Goal: Task Accomplishment & Management: Use online tool/utility

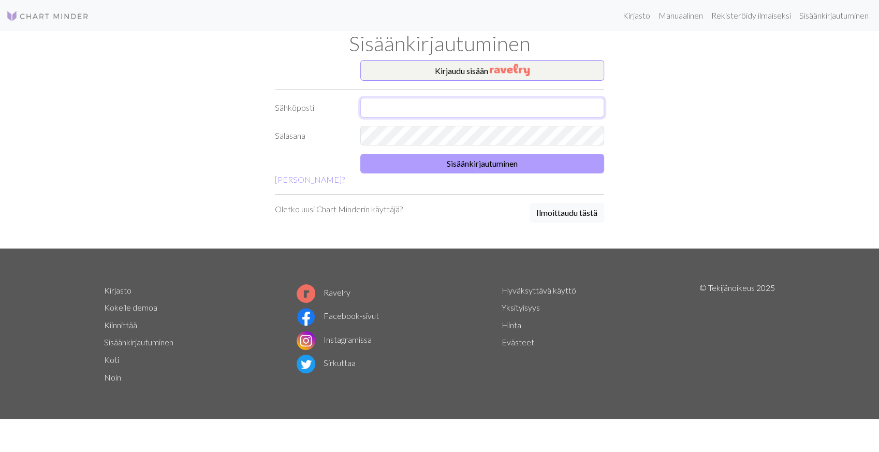
type input "ns.nina.siimes@gmail.com"
click at [464, 163] on button "Sisäänkirjautuminen" at bounding box center [482, 164] width 244 height 20
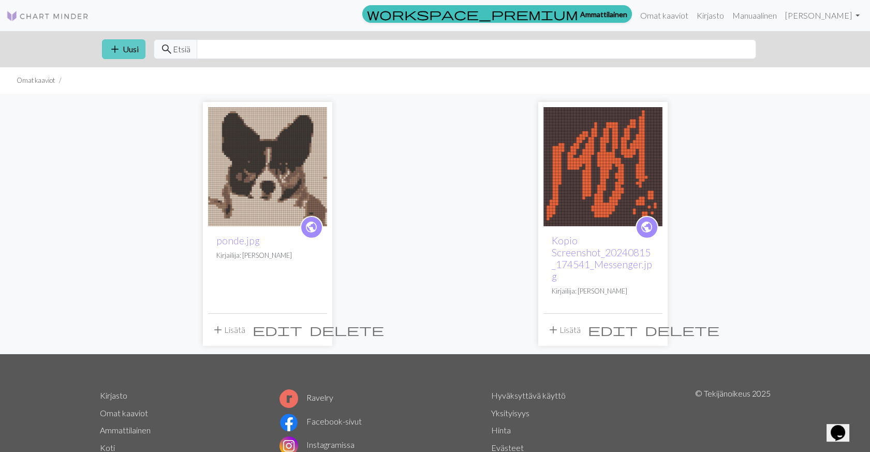
click at [119, 46] on span "add" at bounding box center [115, 49] width 12 height 14
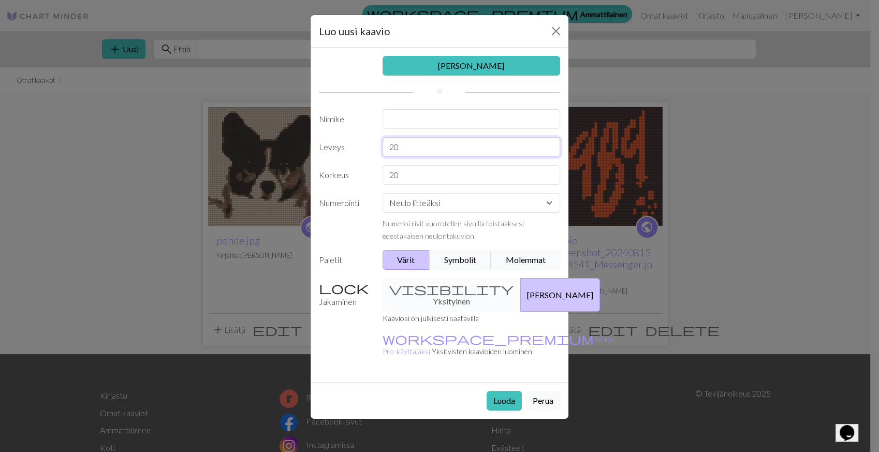
click at [392, 148] on input "20" at bounding box center [472, 147] width 178 height 20
type input "40"
click at [393, 175] on input "20" at bounding box center [472, 175] width 178 height 20
type input "40"
click at [443, 118] on input "text" at bounding box center [472, 119] width 178 height 20
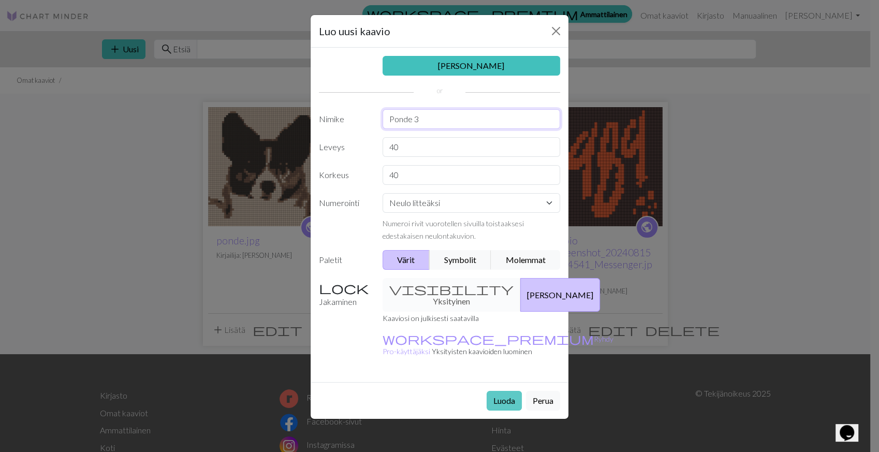
type input "Ponde 3"
click at [498, 391] on button "Luoda" at bounding box center [504, 401] width 35 height 20
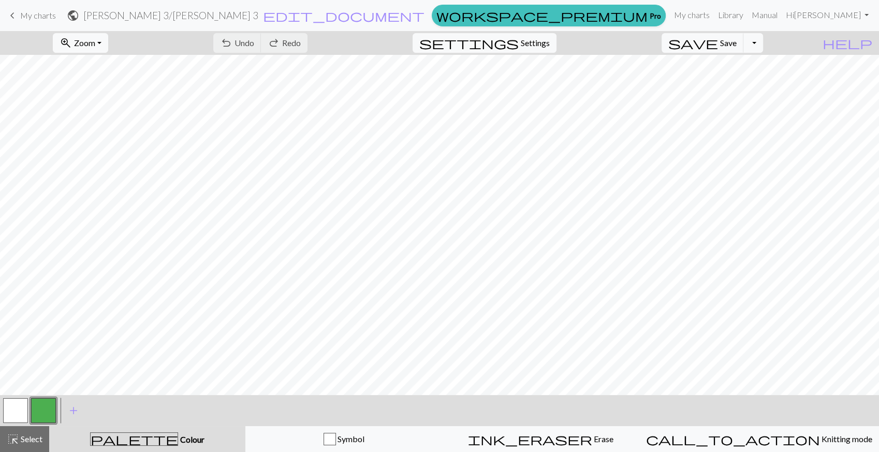
click at [178, 442] on span "Colour" at bounding box center [191, 439] width 26 height 10
click at [178, 435] on span "Colour" at bounding box center [191, 439] width 26 height 10
click at [142, 434] on span "palette" at bounding box center [134, 439] width 87 height 14
click at [46, 406] on button "button" at bounding box center [43, 410] width 25 height 25
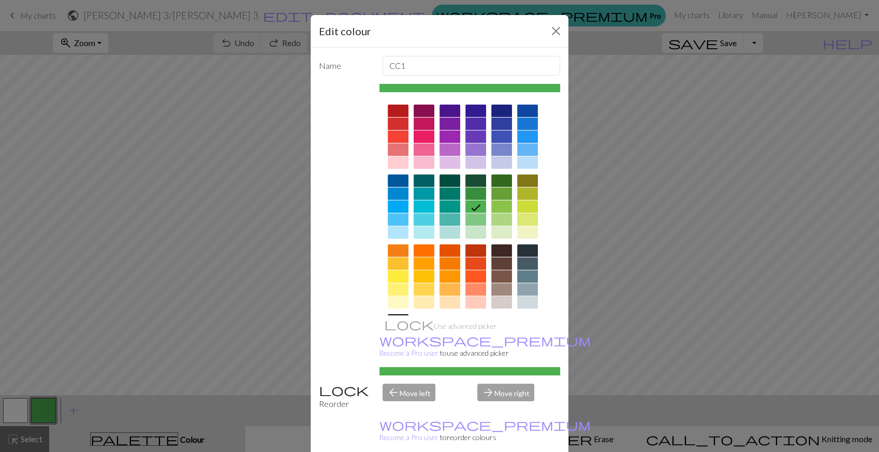
click at [414, 245] on div at bounding box center [424, 250] width 21 height 12
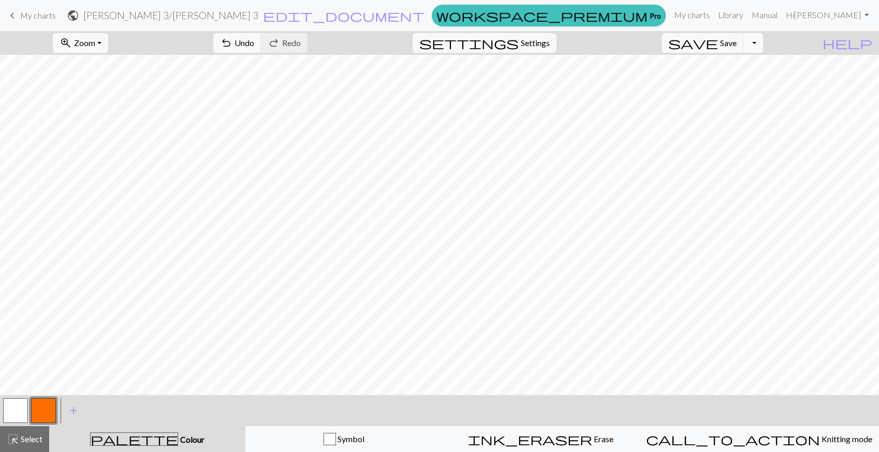
click at [763, 45] on button "Toggle Dropdown" at bounding box center [753, 43] width 20 height 20
click at [21, 445] on div "highlight_alt Select Select" at bounding box center [25, 439] width 36 height 12
click at [24, 438] on span "Select" at bounding box center [30, 439] width 23 height 10
click at [547, 47] on span "Settings" at bounding box center [535, 43] width 29 height 12
select select "aran"
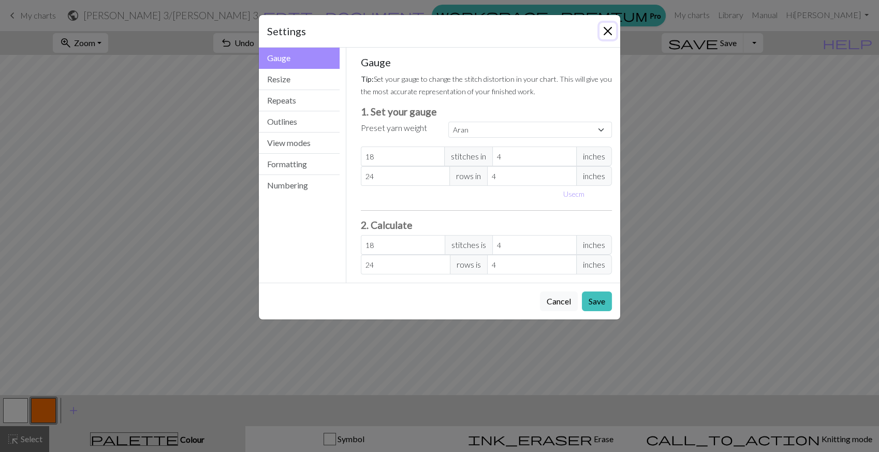
click at [609, 30] on button "Close" at bounding box center [607, 31] width 17 height 17
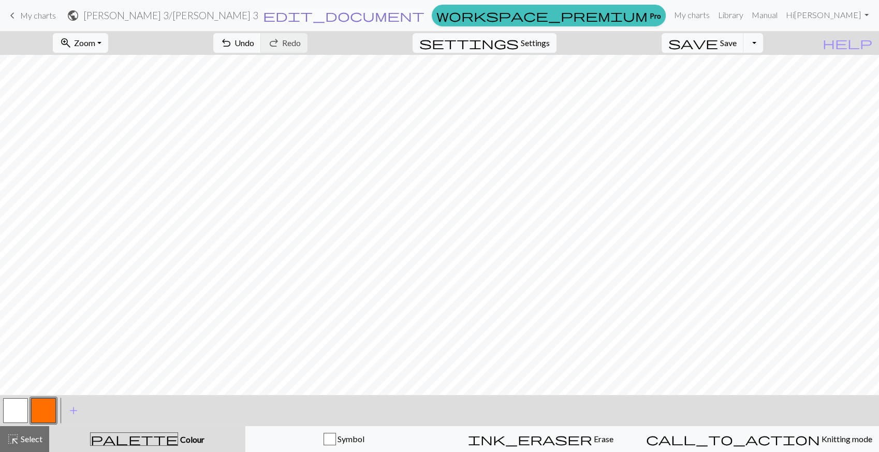
click at [406, 16] on span "edit_document" at bounding box center [342, 15] width 161 height 14
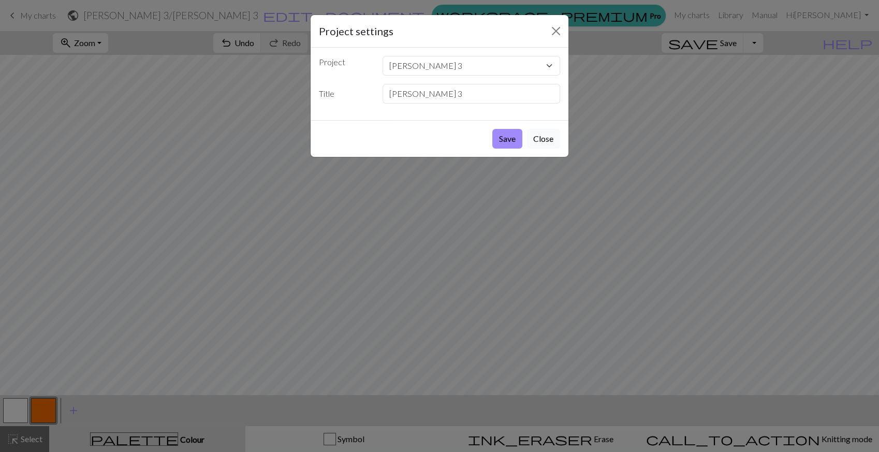
click at [541, 137] on button "Close" at bounding box center [543, 139] width 34 height 20
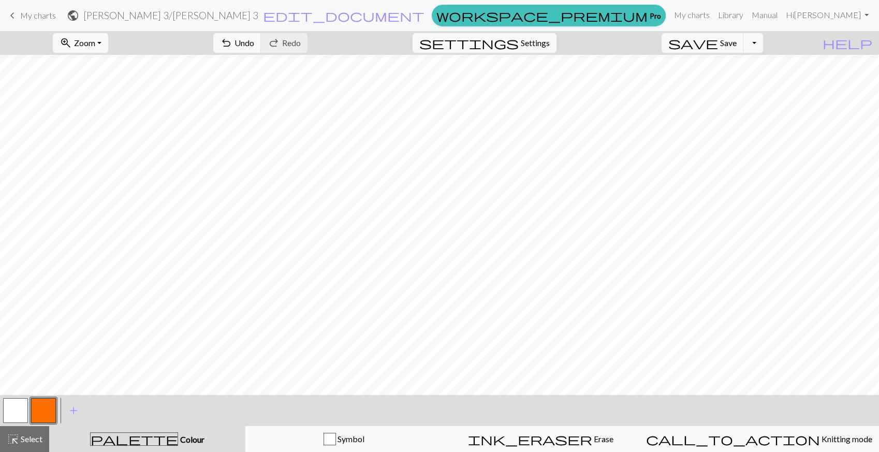
drag, startPoint x: 33, startPoint y: 16, endPoint x: 488, endPoint y: 54, distance: 456.0
click at [33, 16] on span "My charts" at bounding box center [38, 15] width 36 height 10
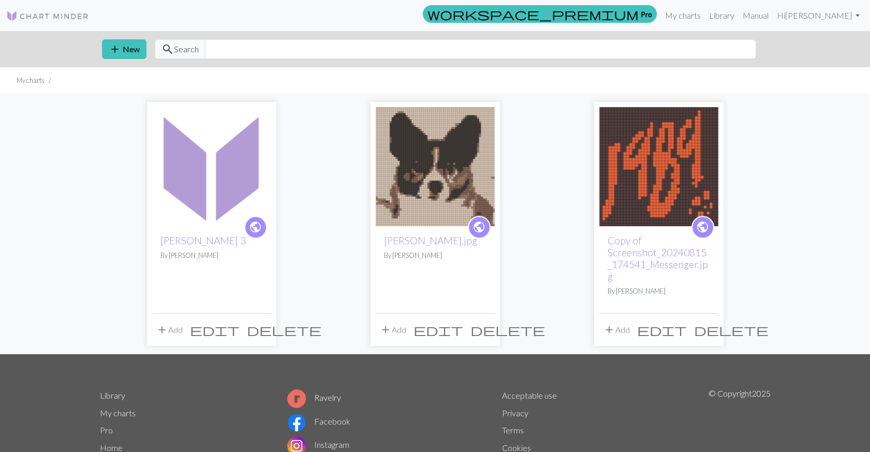
click at [666, 149] on img at bounding box center [658, 166] width 119 height 119
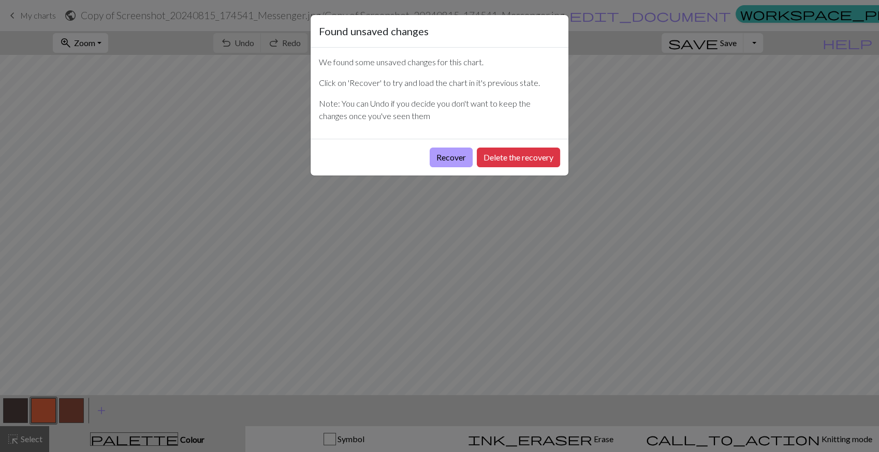
click at [439, 155] on button "Recover" at bounding box center [451, 158] width 43 height 20
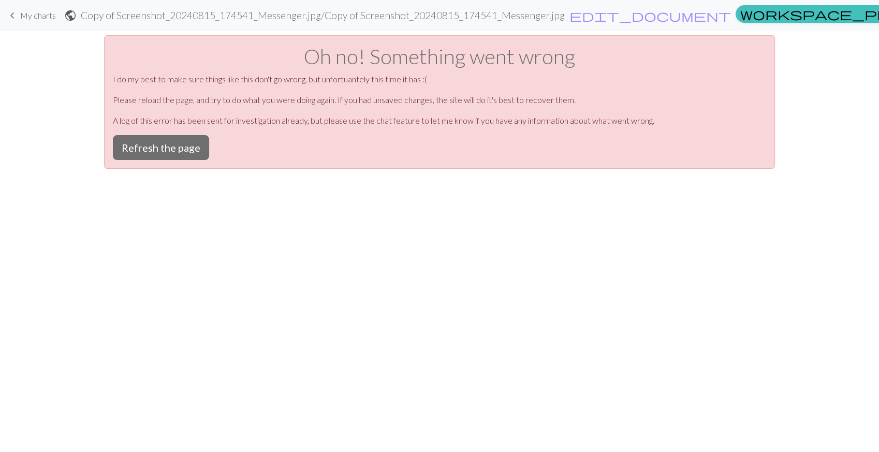
click at [26, 14] on span "My charts" at bounding box center [38, 15] width 36 height 10
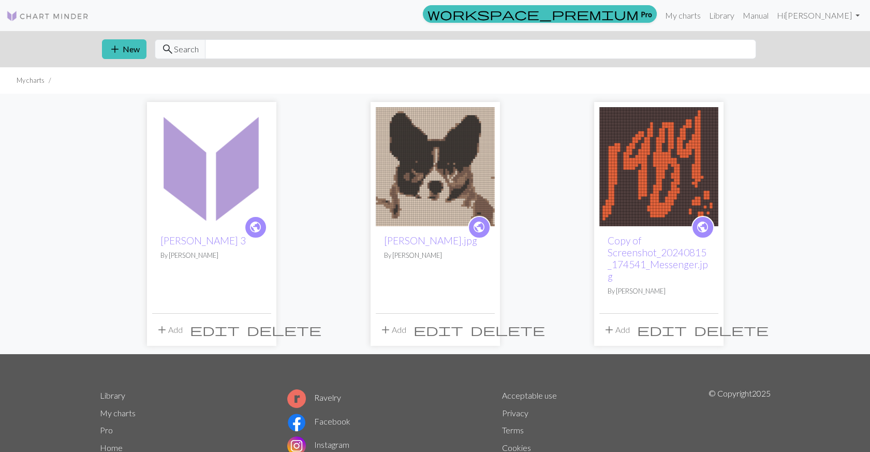
click at [625, 164] on img at bounding box center [658, 166] width 119 height 119
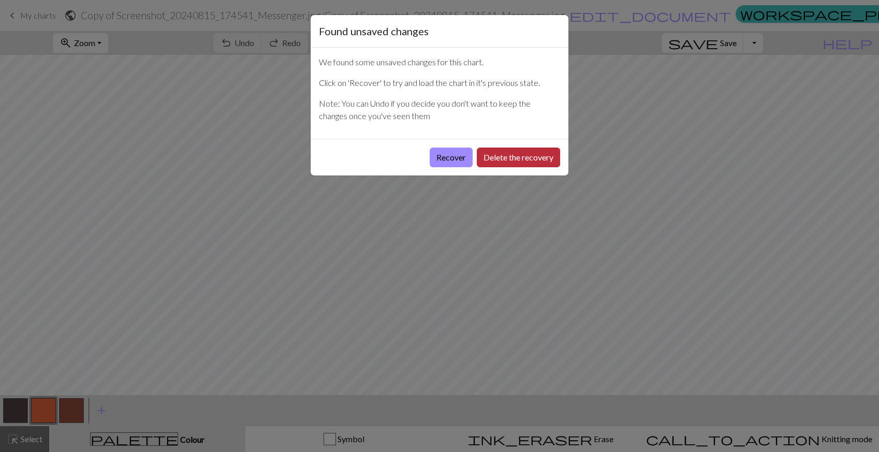
click at [513, 154] on button "Delete the recovery" at bounding box center [518, 158] width 83 height 20
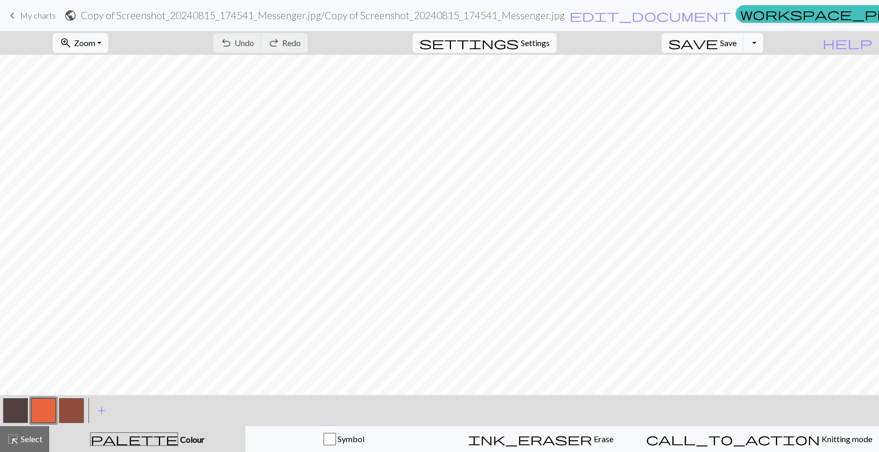
click at [42, 16] on span "My charts" at bounding box center [38, 15] width 36 height 10
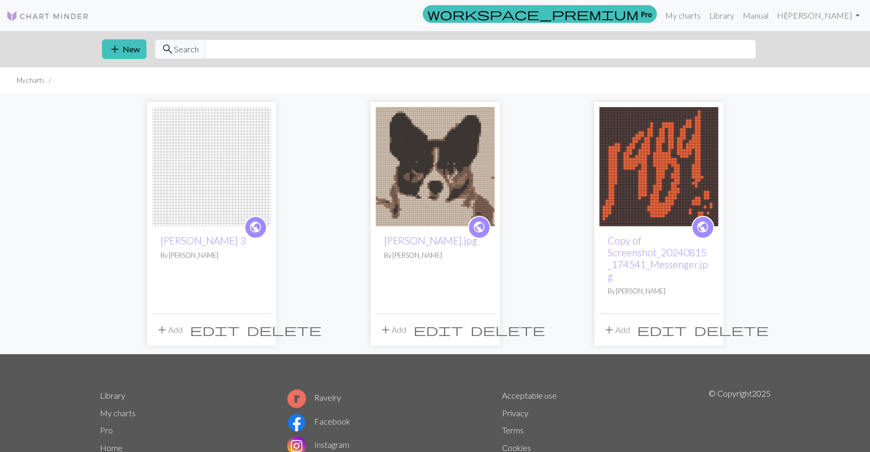
click at [446, 158] on img at bounding box center [435, 166] width 119 height 119
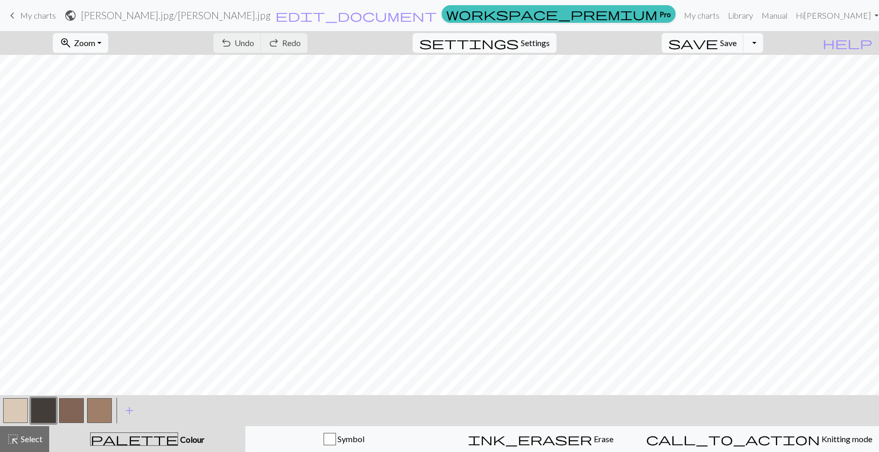
click at [33, 13] on span "My charts" at bounding box center [38, 15] width 36 height 10
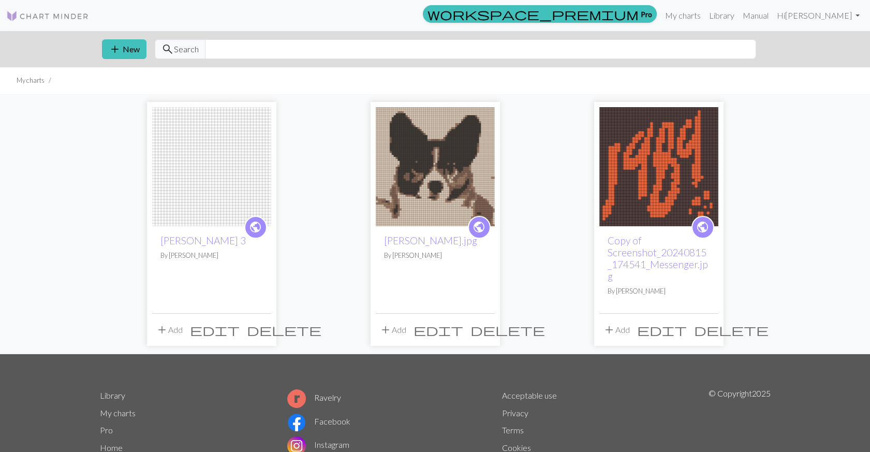
click at [260, 322] on span "delete" at bounding box center [284, 329] width 75 height 14
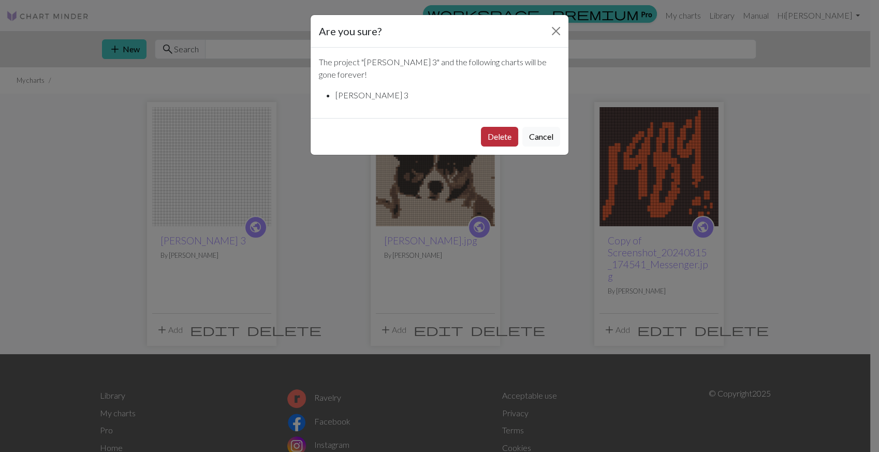
click at [492, 127] on button "Delete" at bounding box center [499, 137] width 37 height 20
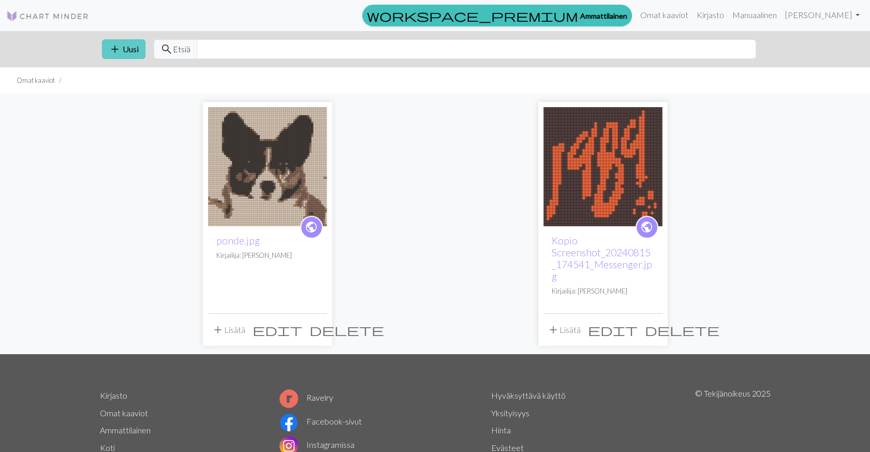
click at [128, 50] on font "Uusi" at bounding box center [131, 49] width 16 height 10
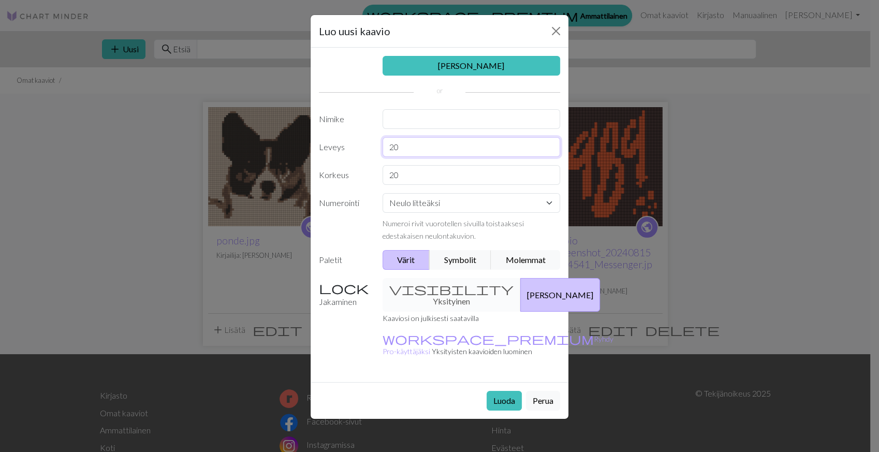
click at [393, 145] on input "20" at bounding box center [472, 147] width 178 height 20
type input "40"
click at [392, 172] on input "20" at bounding box center [472, 175] width 178 height 20
type input "40"
click at [479, 69] on link "Kuva kaavioon" at bounding box center [472, 66] width 178 height 20
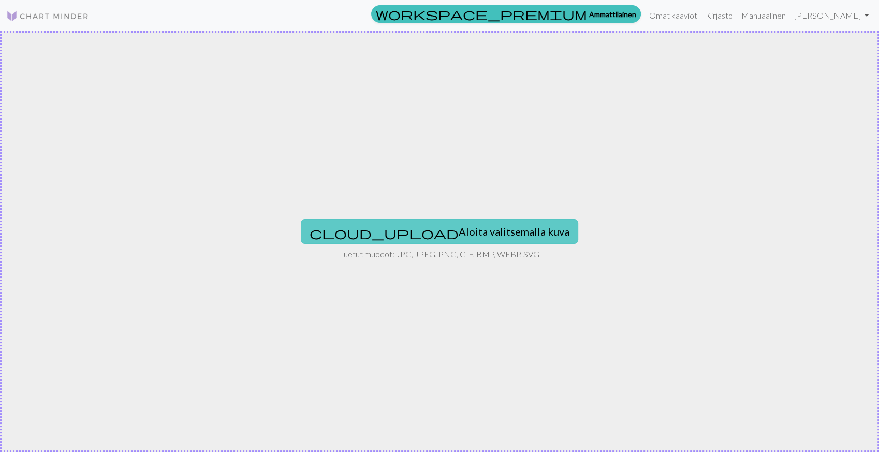
click at [427, 238] on button "cloud_upload Aloita valitsemalla kuva" at bounding box center [439, 231] width 277 height 25
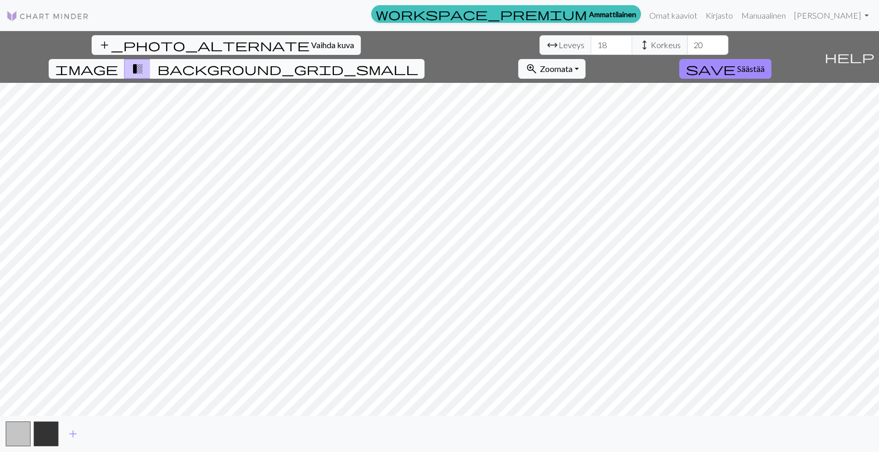
click at [418, 62] on span "background_grid_small" at bounding box center [287, 69] width 261 height 14
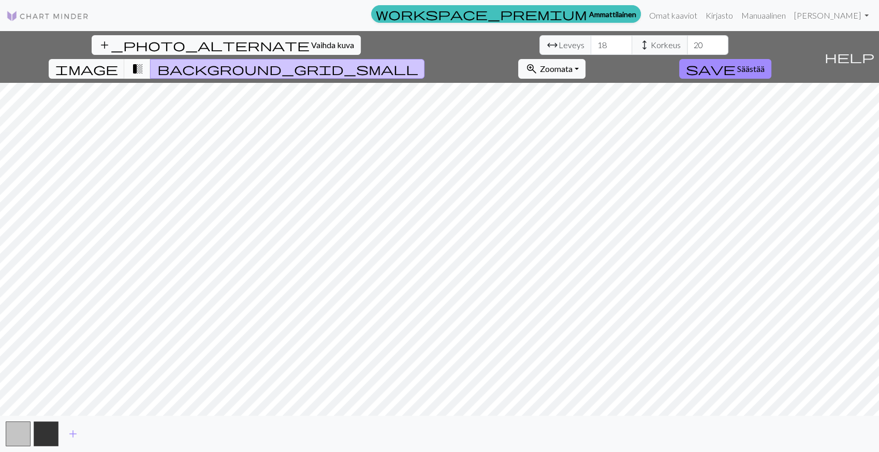
click at [143, 62] on span "transition_fade" at bounding box center [137, 69] width 12 height 14
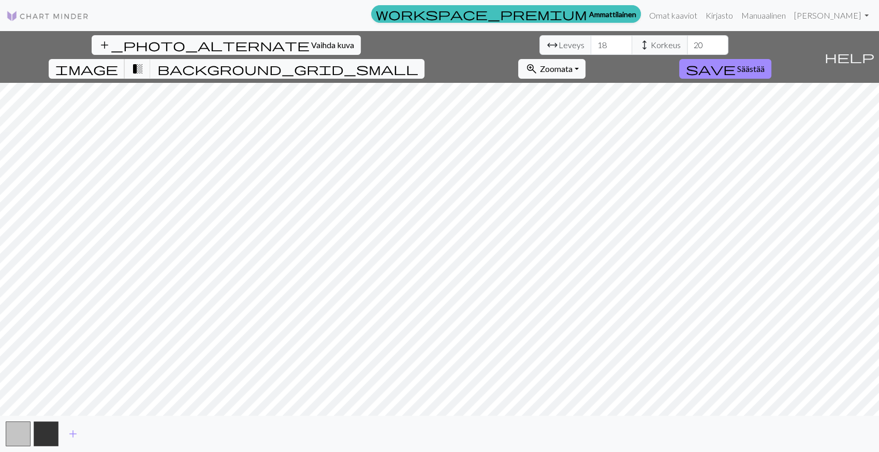
click at [117, 62] on span "image" at bounding box center [86, 69] width 62 height 14
click at [428, 423] on div "add_photo_alternate Vaihda kuva arrow_range Leveys 18 height Korkeus 20 image t…" at bounding box center [439, 241] width 879 height 421
click at [687, 41] on input "21" at bounding box center [707, 45] width 41 height 20
click at [687, 41] on input "22" at bounding box center [707, 45] width 41 height 20
click at [687, 41] on input "23" at bounding box center [707, 45] width 41 height 20
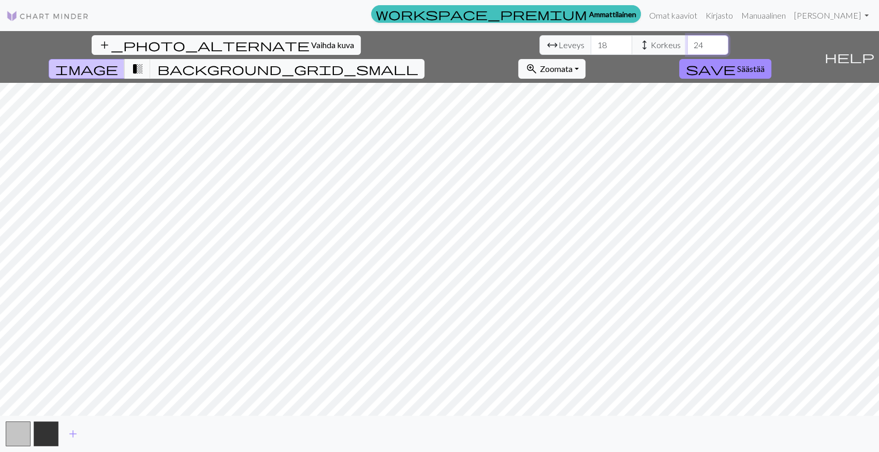
click at [687, 41] on input "24" at bounding box center [707, 45] width 41 height 20
click at [687, 41] on input "25" at bounding box center [707, 45] width 41 height 20
click at [687, 41] on input "26" at bounding box center [707, 45] width 41 height 20
click at [687, 41] on input "27" at bounding box center [707, 45] width 41 height 20
click at [687, 41] on input "28" at bounding box center [707, 45] width 41 height 20
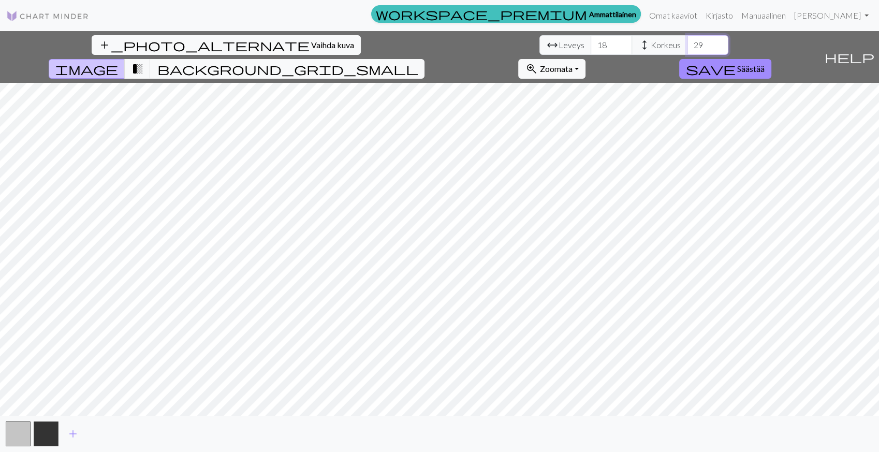
click at [687, 41] on input "29" at bounding box center [707, 45] width 41 height 20
click at [687, 41] on input "30" at bounding box center [707, 45] width 41 height 20
click at [687, 40] on input "31" at bounding box center [707, 45] width 41 height 20
click at [687, 40] on input "32" at bounding box center [707, 45] width 41 height 20
click at [687, 40] on input "33" at bounding box center [707, 45] width 41 height 20
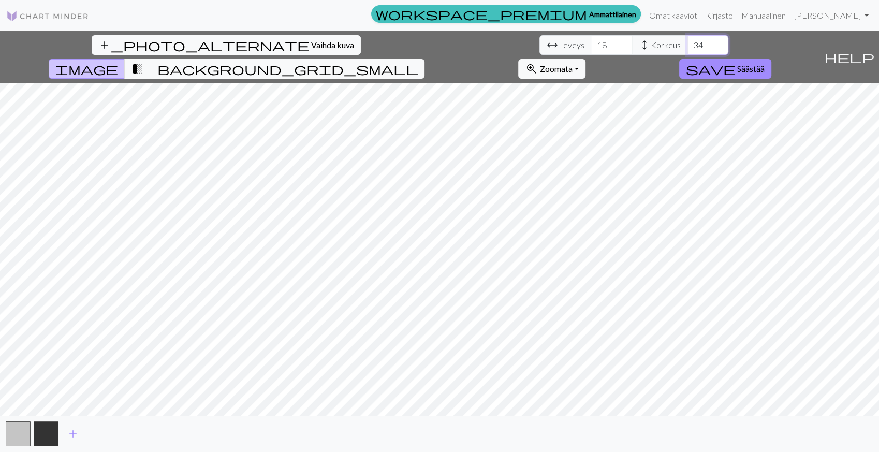
click at [687, 40] on input "34" at bounding box center [707, 45] width 41 height 20
type input "35"
click at [687, 40] on input "35" at bounding box center [707, 45] width 41 height 20
click at [591, 40] on input "19" at bounding box center [611, 45] width 41 height 20
click at [591, 40] on input "20" at bounding box center [611, 45] width 41 height 20
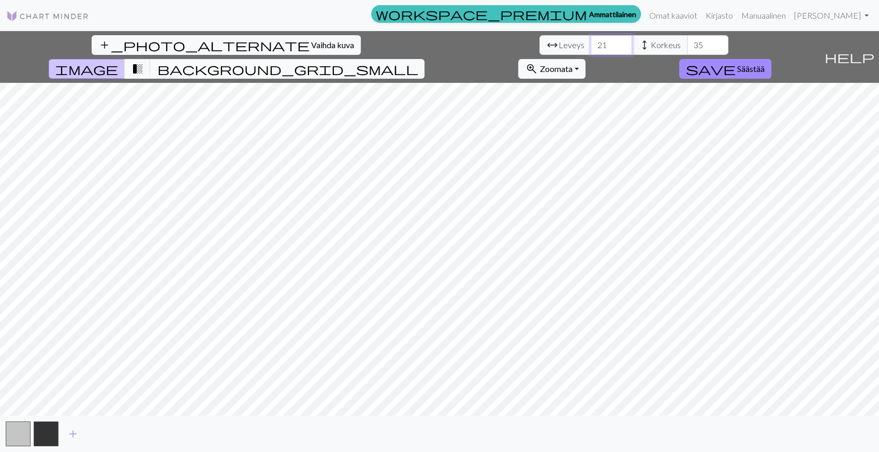
click at [591, 40] on input "21" at bounding box center [611, 45] width 41 height 20
click at [591, 40] on input "22" at bounding box center [611, 45] width 41 height 20
click at [591, 40] on input "23" at bounding box center [611, 45] width 41 height 20
click at [591, 40] on input "24" at bounding box center [611, 45] width 41 height 20
click at [591, 40] on input "25" at bounding box center [611, 45] width 41 height 20
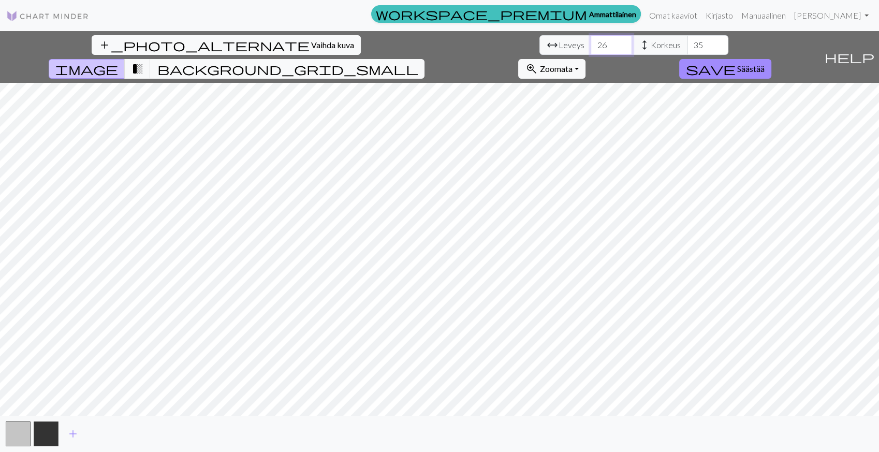
click at [591, 40] on input "26" at bounding box center [611, 45] width 41 height 20
click at [591, 40] on input "27" at bounding box center [611, 45] width 41 height 20
click at [591, 40] on input "28" at bounding box center [611, 45] width 41 height 20
click at [591, 40] on input "29" at bounding box center [611, 45] width 41 height 20
type input "30"
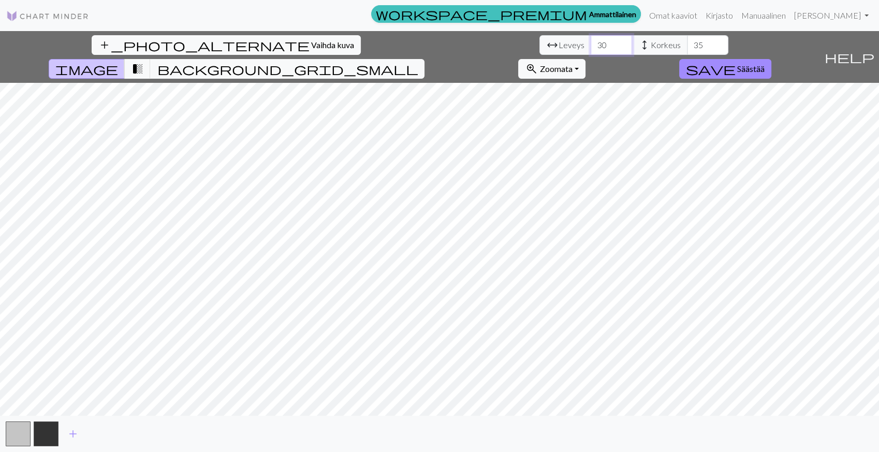
click at [591, 40] on input "30" at bounding box center [611, 45] width 41 height 20
click at [43, 429] on button "button" at bounding box center [46, 433] width 25 height 25
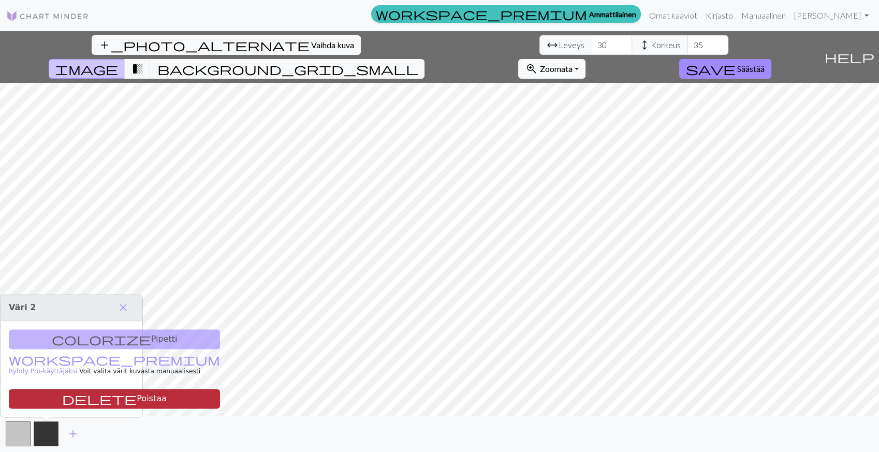
click at [137, 395] on font "Poistaa" at bounding box center [152, 398] width 30 height 10
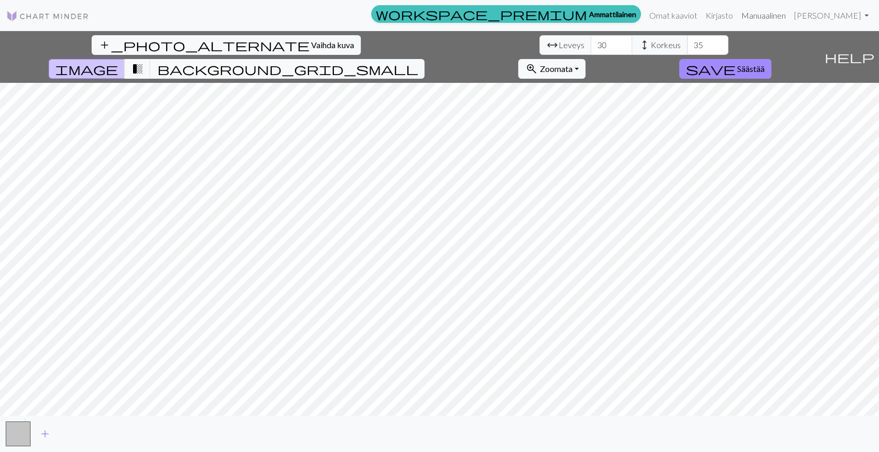
click at [778, 17] on link "Manuaalinen" at bounding box center [763, 15] width 53 height 21
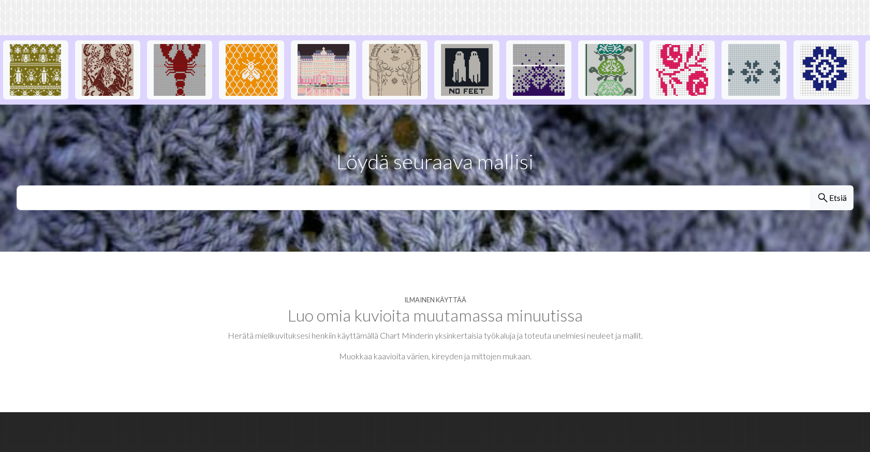
scroll to position [230, 0]
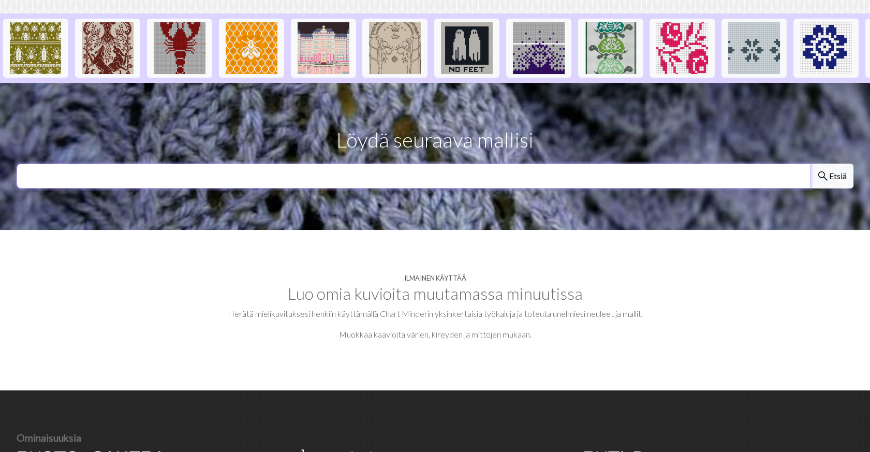
click at [383, 188] on input "text" at bounding box center [414, 176] width 794 height 25
click at [26, 250] on section "[PERSON_NAME] käyttää Luo omia kuvioita muutamassa minuutissa Herätä mielikuvit…" at bounding box center [435, 310] width 870 height 160
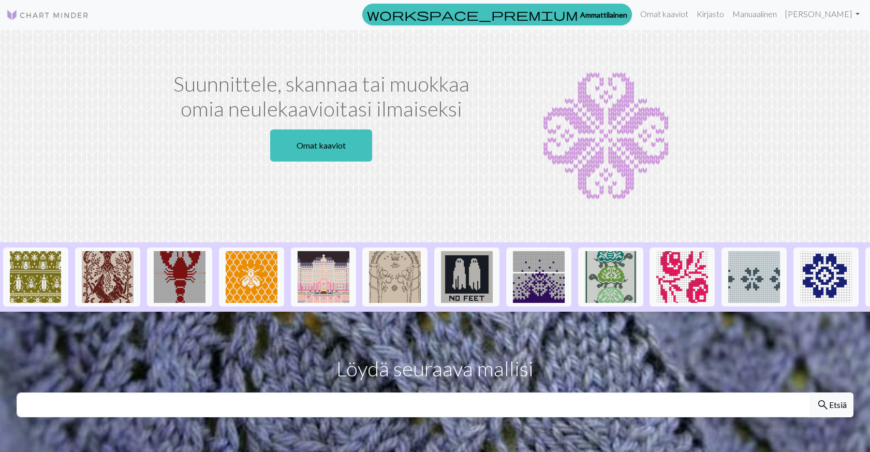
scroll to position [0, 0]
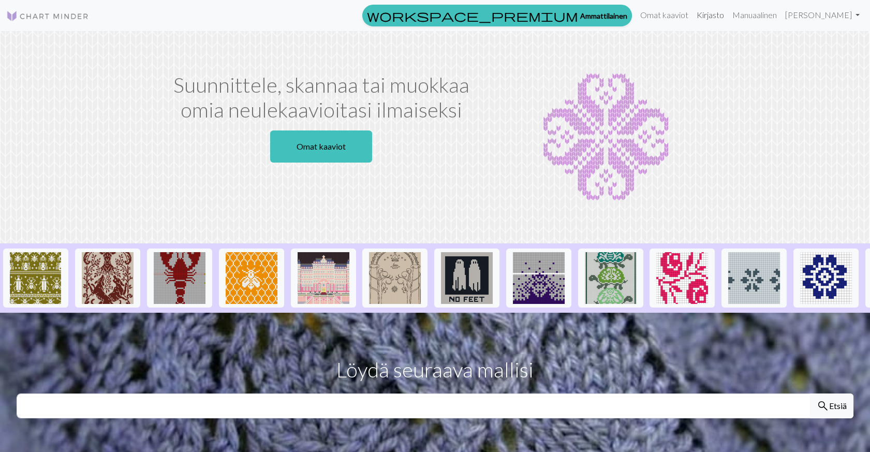
click at [718, 13] on link "Kirjasto" at bounding box center [711, 15] width 36 height 21
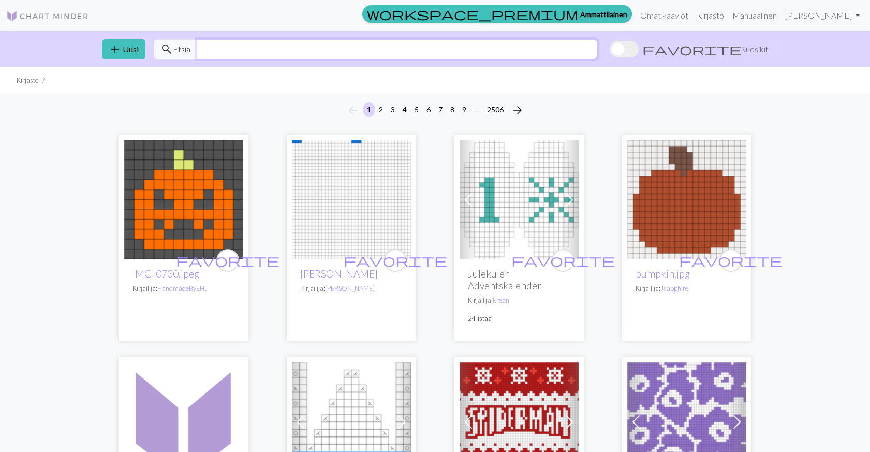
click at [262, 46] on input "text" at bounding box center [397, 49] width 401 height 20
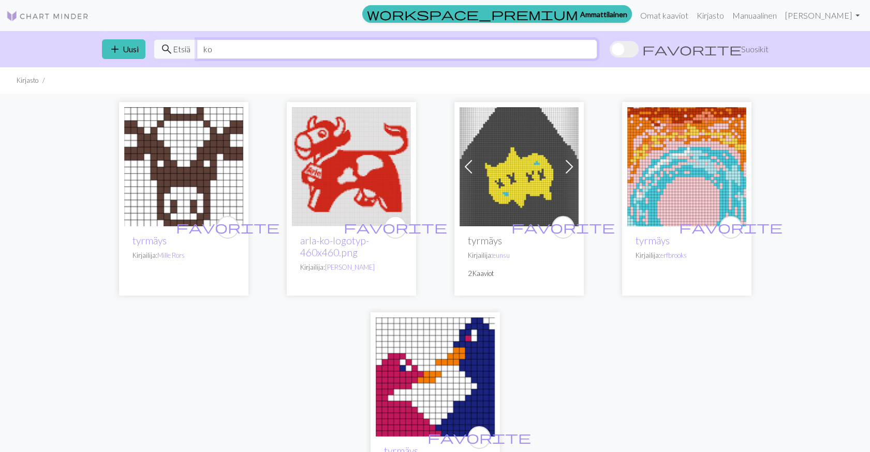
type input "k"
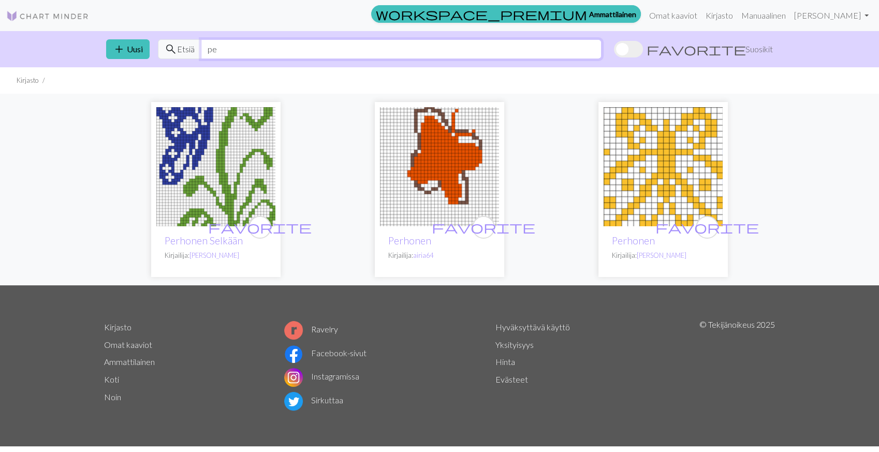
type input "p"
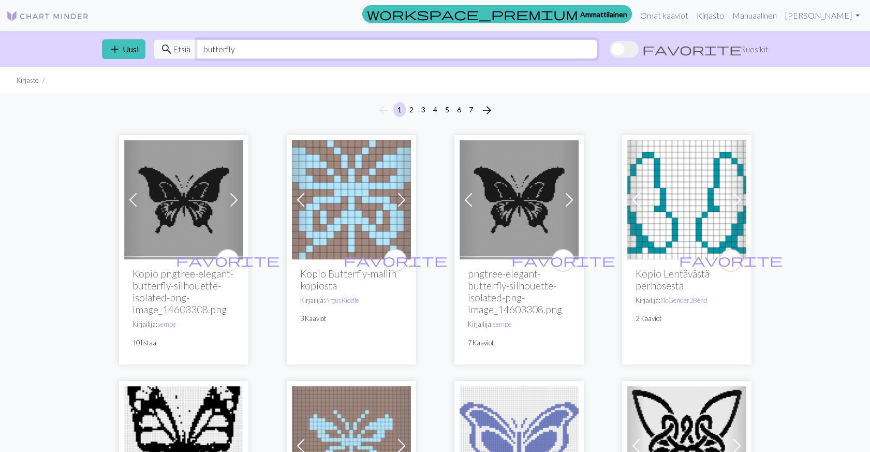
type input "butterfly"
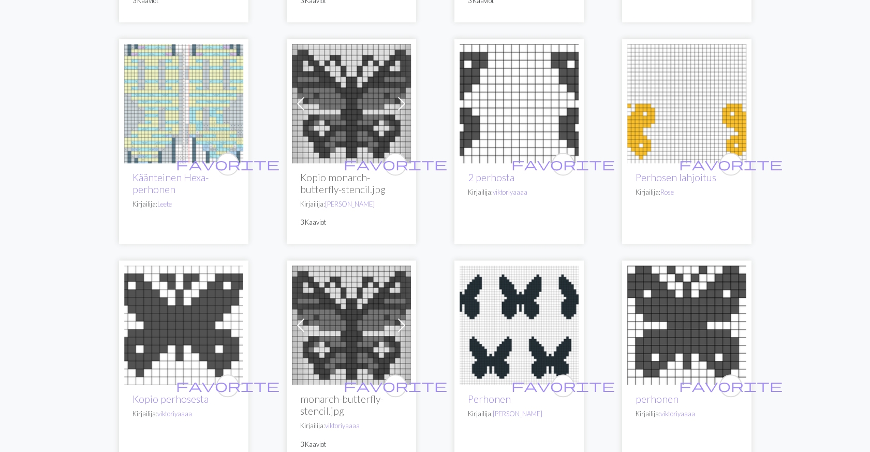
scroll to position [2300, 0]
